Goal: Information Seeking & Learning: Learn about a topic

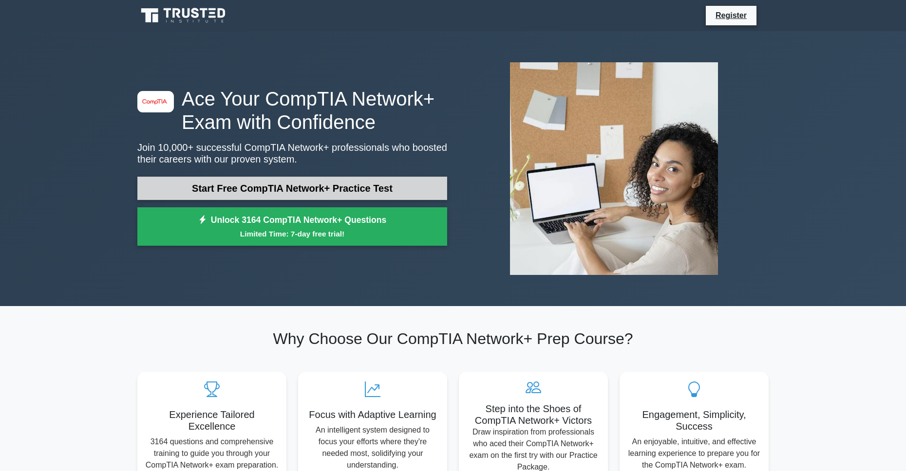
click at [393, 180] on link "Start Free CompTIA Network+ Practice Test" at bounding box center [292, 188] width 310 height 23
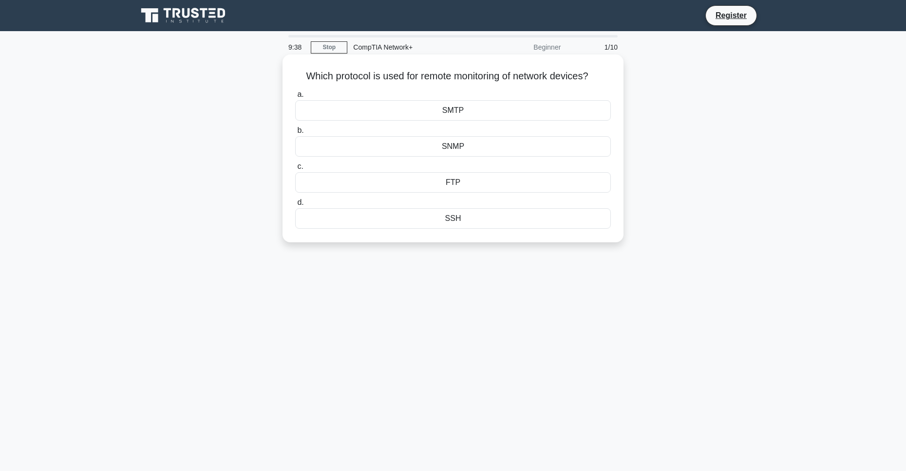
click at [471, 109] on div "SMTP" at bounding box center [452, 110] width 315 height 20
click at [295, 98] on input "a. SMTP" at bounding box center [295, 95] width 0 height 6
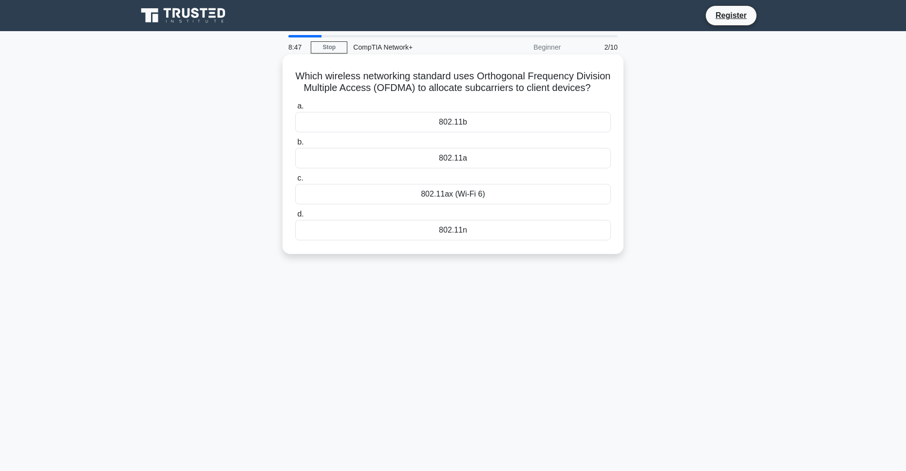
click at [473, 132] on div "802.11b" at bounding box center [452, 122] width 315 height 20
click at [295, 110] on input "a. 802.11b" at bounding box center [295, 106] width 0 height 6
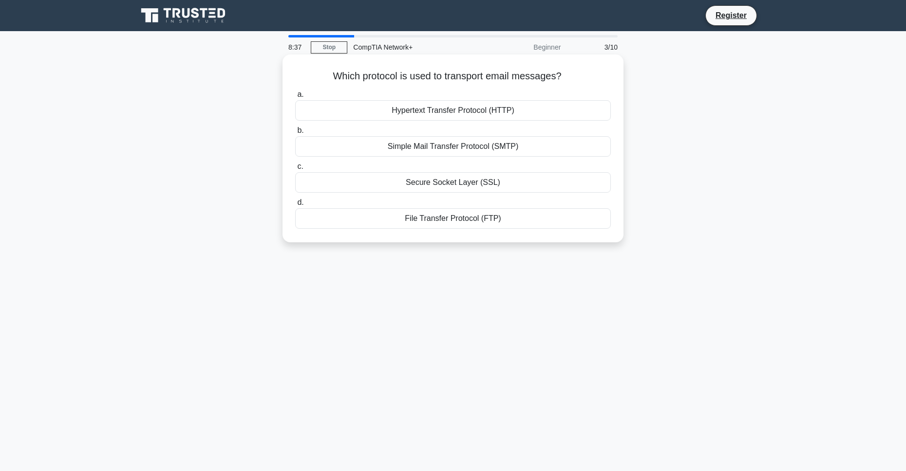
click at [566, 148] on div "Simple Mail Transfer Protocol (SMTP)" at bounding box center [452, 146] width 315 height 20
click at [295, 134] on input "b. Simple Mail Transfer Protocol (SMTP)" at bounding box center [295, 131] width 0 height 6
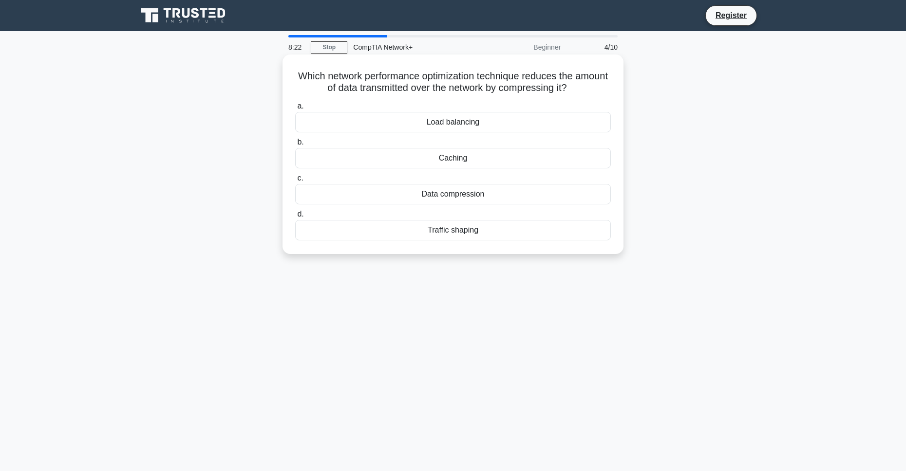
click at [569, 158] on div "Caching" at bounding box center [452, 158] width 315 height 20
click at [295, 146] on input "b. [GEOGRAPHIC_DATA]" at bounding box center [295, 142] width 0 height 6
click at [467, 132] on div "VLAN" at bounding box center [452, 122] width 315 height 20
click at [295, 110] on input "a. VLAN" at bounding box center [295, 106] width 0 height 6
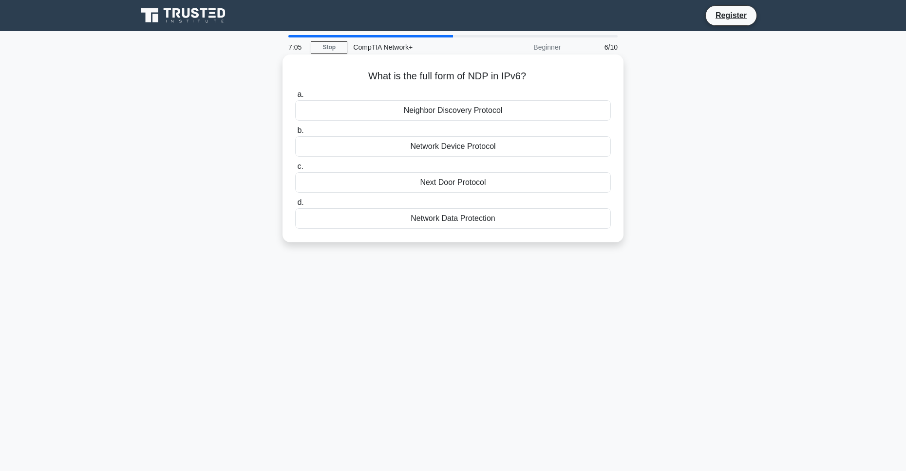
click at [482, 216] on div "Network Data Protection" at bounding box center [452, 218] width 315 height 20
click at [295, 206] on input "d. Network Data Protection" at bounding box center [295, 203] width 0 height 6
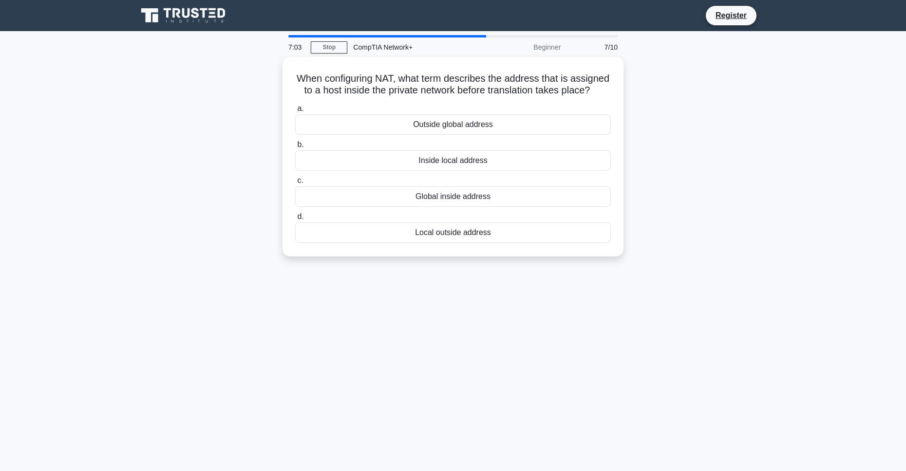
click at [675, 160] on div "When configuring NAT, what term describes the address that is assigned to a hos…" at bounding box center [452, 162] width 643 height 211
click at [500, 168] on div "Inside local address" at bounding box center [452, 158] width 315 height 20
click at [295, 146] on input "b. Inside local address" at bounding box center [295, 142] width 0 height 6
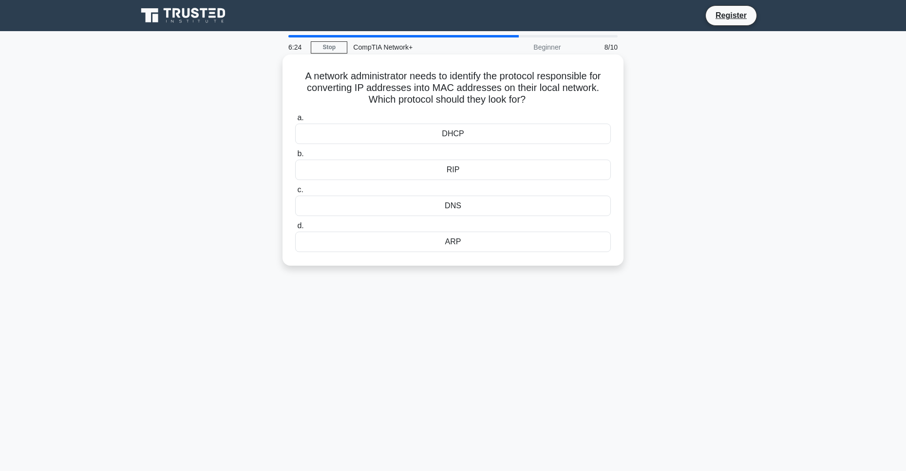
click at [451, 131] on div "DHCP" at bounding box center [452, 134] width 315 height 20
click at [295, 121] on input "a. DHCP" at bounding box center [295, 118] width 0 height 6
click at [458, 175] on div "Mesh topology." at bounding box center [452, 170] width 315 height 20
click at [295, 157] on input "b. Mesh topology." at bounding box center [295, 154] width 0 height 6
click at [517, 133] on div "Global Unicast" at bounding box center [452, 134] width 315 height 20
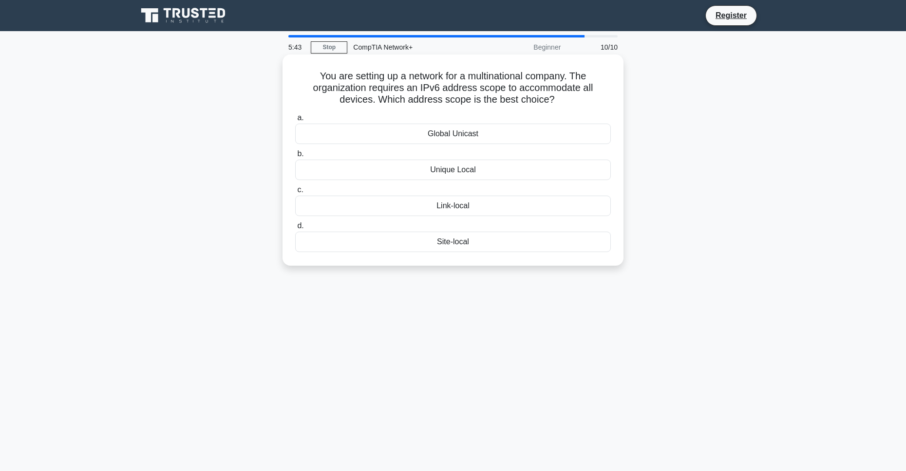
click at [295, 121] on input "a. Global Unicast" at bounding box center [295, 118] width 0 height 6
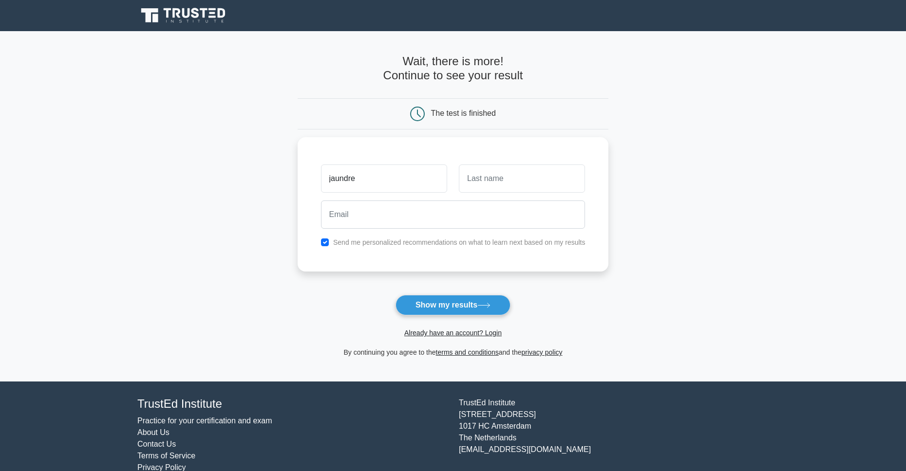
type input "jaundre"
type input "willemse"
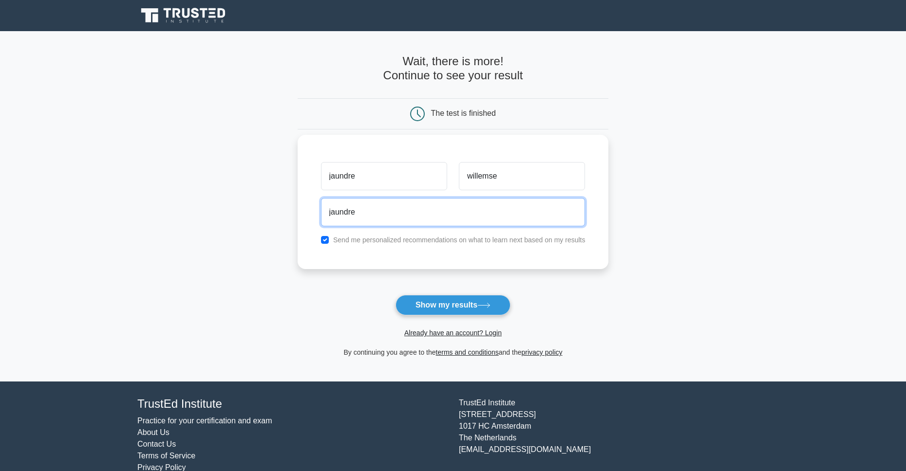
type input "jaundrewillemse00@gmail.com"
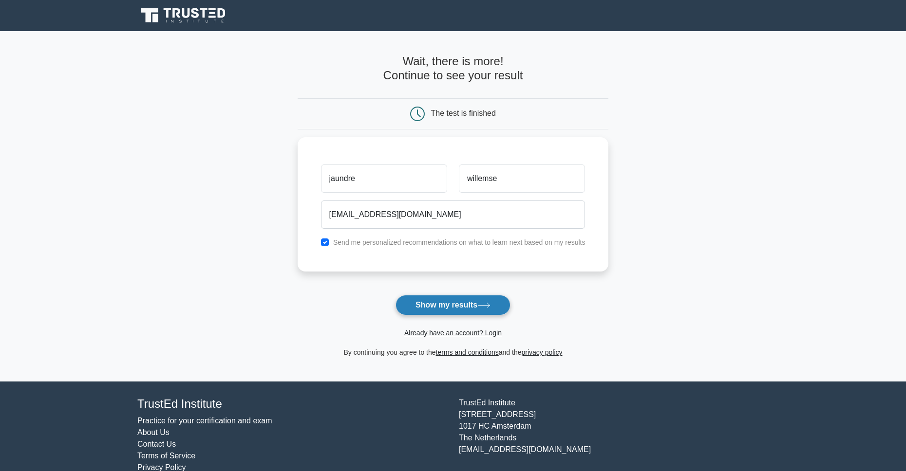
click at [448, 299] on button "Show my results" at bounding box center [452, 305] width 115 height 20
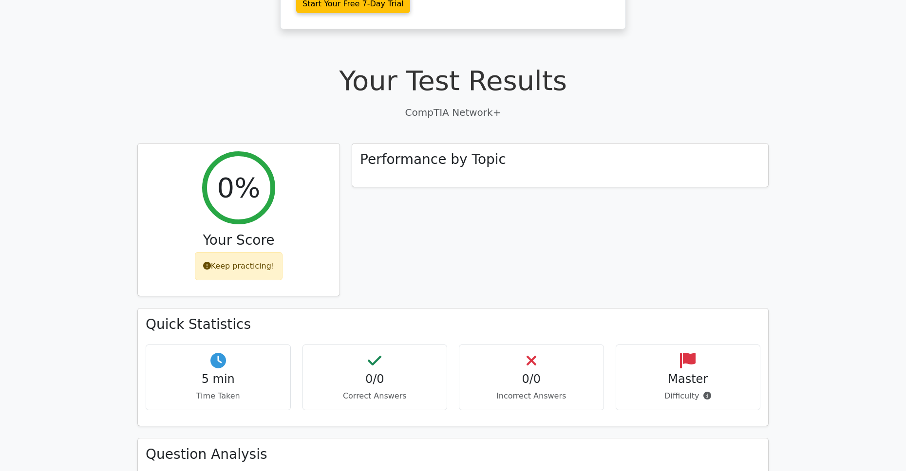
scroll to position [243, 0]
